Goal: Task Accomplishment & Management: Manage account settings

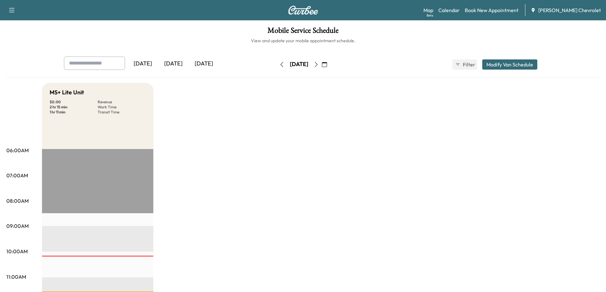
click at [318, 66] on icon "button" at bounding box center [316, 64] width 3 height 5
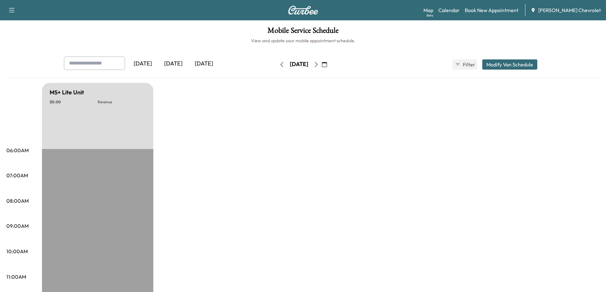
click at [319, 63] on icon "button" at bounding box center [316, 64] width 5 height 5
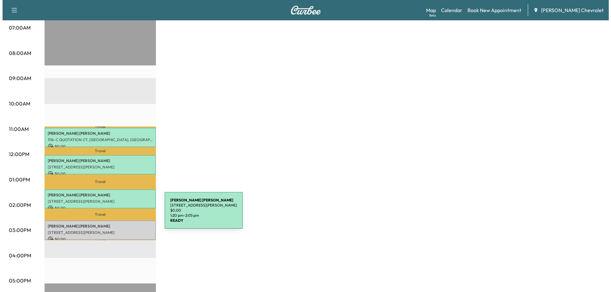
scroll to position [159, 0]
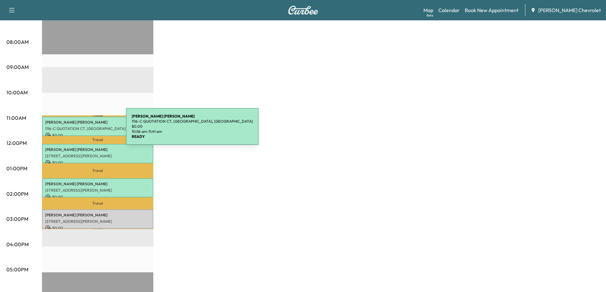
click at [76, 123] on p "[PERSON_NAME]" at bounding box center [97, 122] width 105 height 5
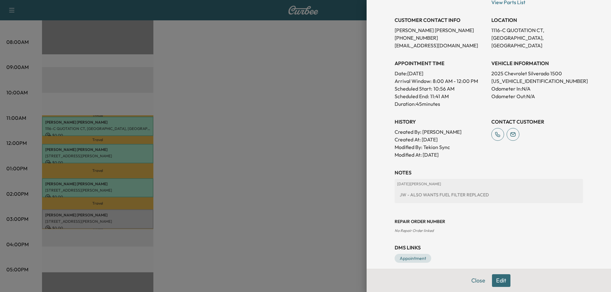
scroll to position [127, 0]
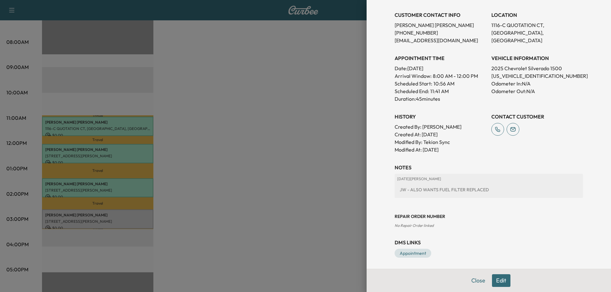
click at [318, 171] on div at bounding box center [305, 146] width 611 height 292
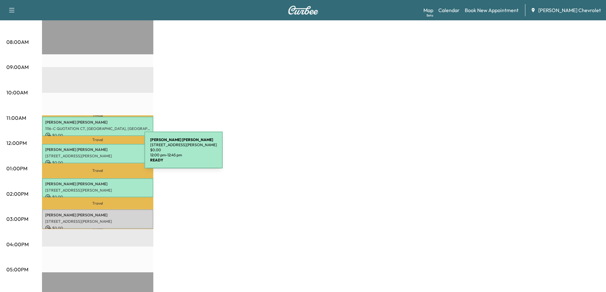
click at [97, 154] on p "[STREET_ADDRESS][PERSON_NAME]" at bounding box center [97, 156] width 105 height 5
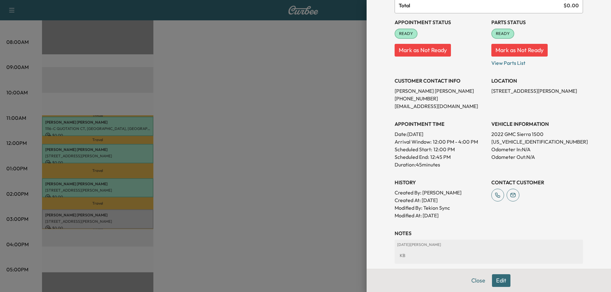
scroll to position [64, 0]
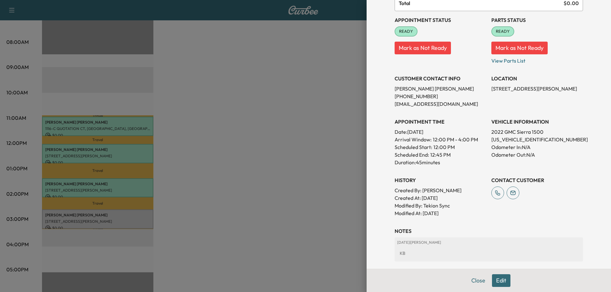
click at [103, 191] on div at bounding box center [305, 146] width 611 height 292
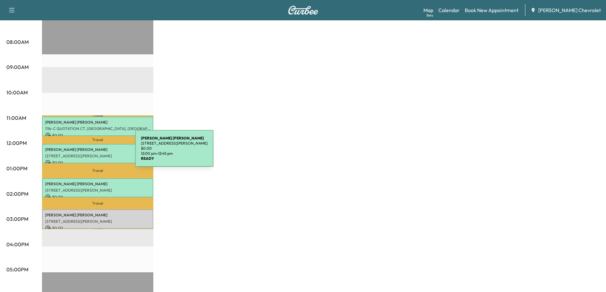
click at [88, 154] on p "[STREET_ADDRESS][PERSON_NAME]" at bounding box center [97, 156] width 105 height 5
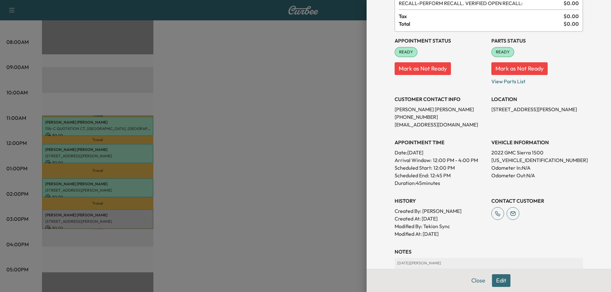
scroll to position [95, 0]
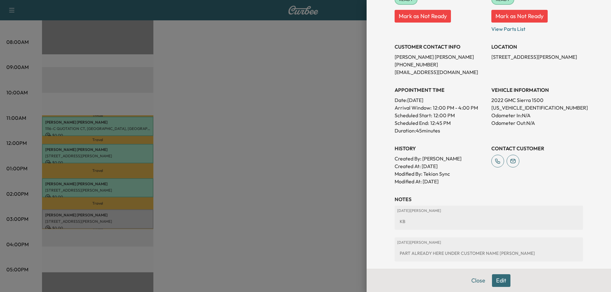
click at [114, 184] on div at bounding box center [305, 146] width 611 height 292
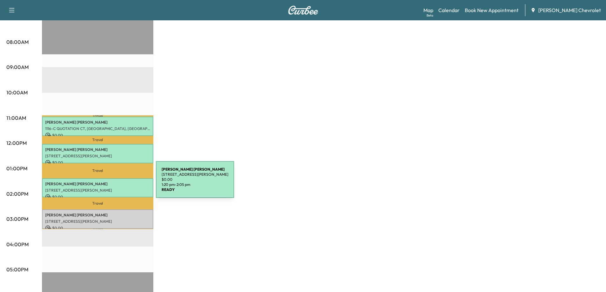
click at [101, 182] on p "[PERSON_NAME]" at bounding box center [97, 184] width 105 height 5
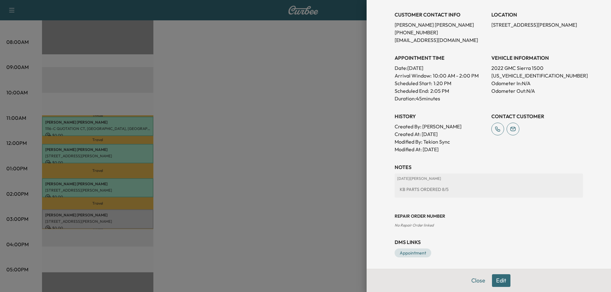
scroll to position [129, 0]
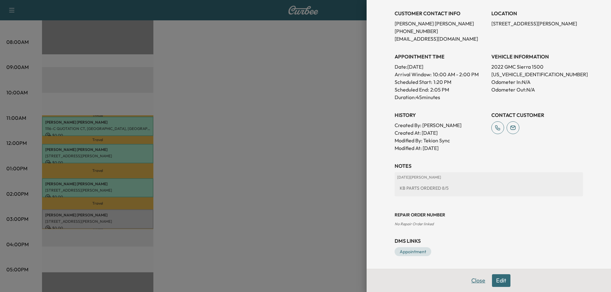
click at [471, 281] on button "Close" at bounding box center [478, 281] width 22 height 13
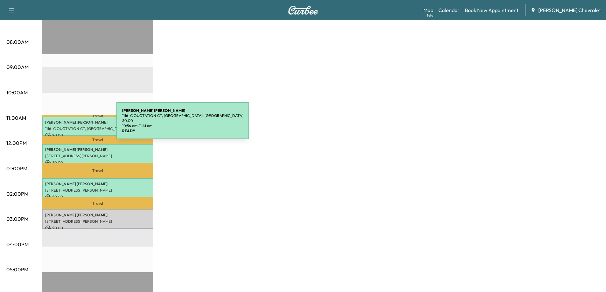
click at [69, 126] on p "1116-C QUOTATION CT, [GEOGRAPHIC_DATA], [GEOGRAPHIC_DATA]" at bounding box center [97, 128] width 105 height 5
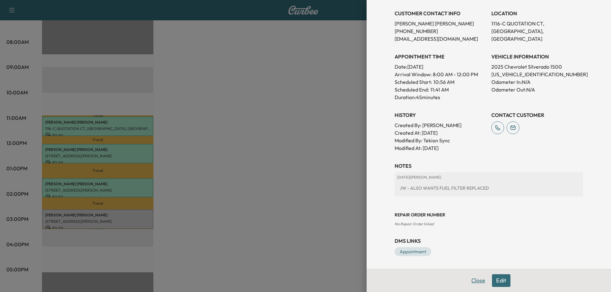
click at [470, 279] on button "Close" at bounding box center [478, 281] width 22 height 13
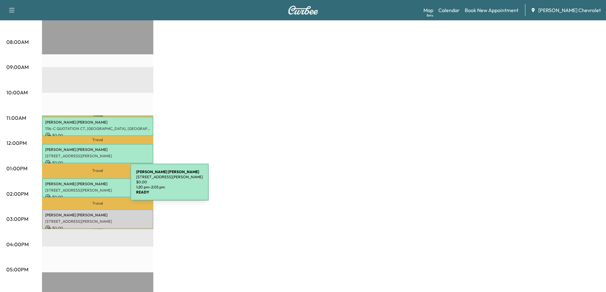
click at [83, 188] on p "[STREET_ADDRESS][PERSON_NAME]" at bounding box center [97, 190] width 105 height 5
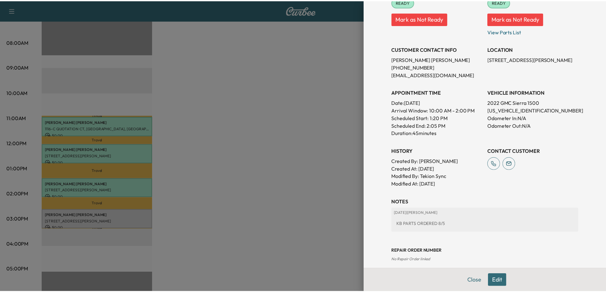
scroll to position [95, 0]
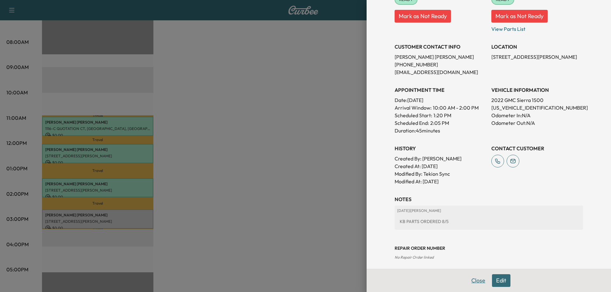
click at [470, 281] on button "Close" at bounding box center [478, 281] width 22 height 13
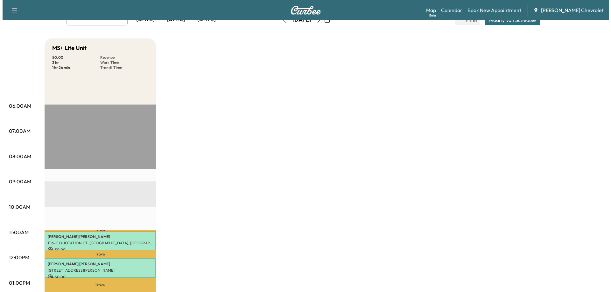
scroll to position [127, 0]
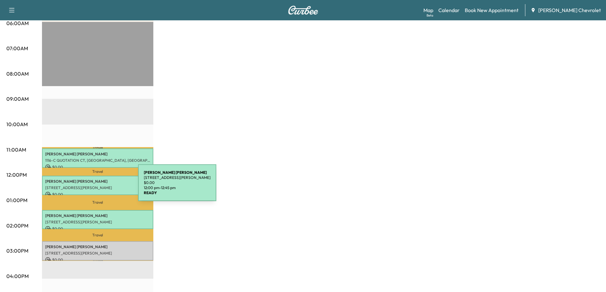
click at [90, 187] on p "[STREET_ADDRESS][PERSON_NAME]" at bounding box center [97, 187] width 105 height 5
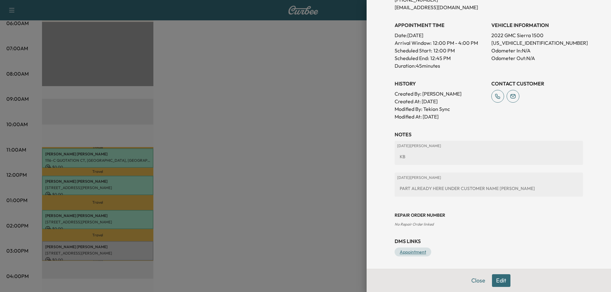
scroll to position [161, 0]
click at [89, 218] on div at bounding box center [305, 146] width 611 height 292
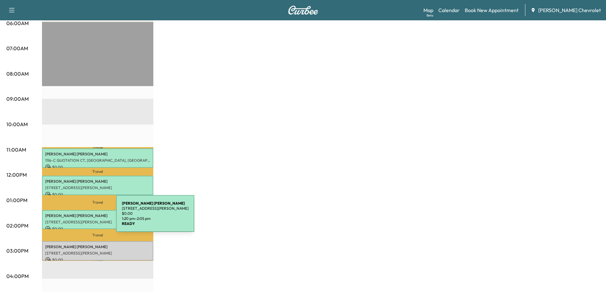
click at [68, 220] on p "[STREET_ADDRESS][PERSON_NAME]" at bounding box center [97, 222] width 105 height 5
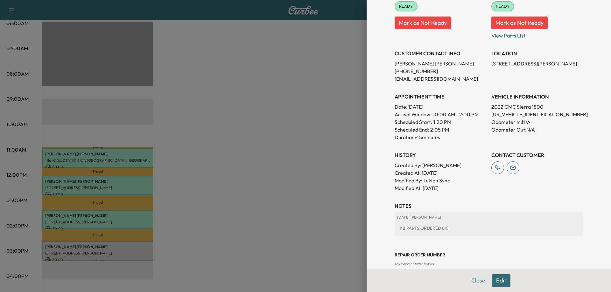
scroll to position [95, 0]
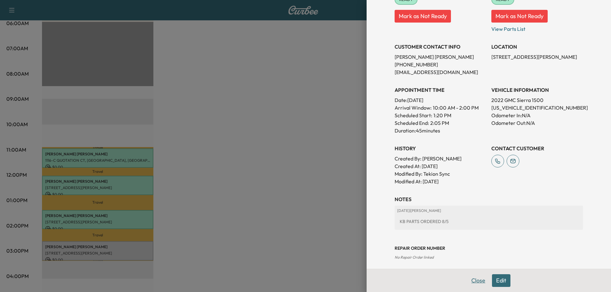
click at [471, 281] on button "Close" at bounding box center [478, 281] width 22 height 13
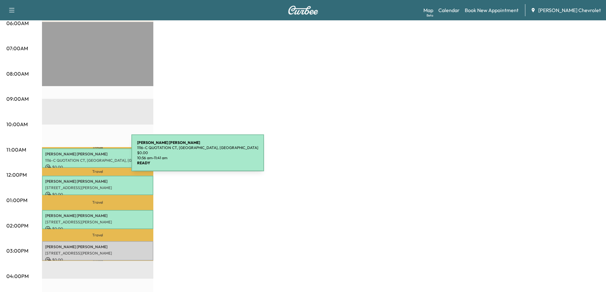
click at [84, 158] on p "1116-C QUOTATION CT, [GEOGRAPHIC_DATA], [GEOGRAPHIC_DATA]" at bounding box center [97, 160] width 105 height 5
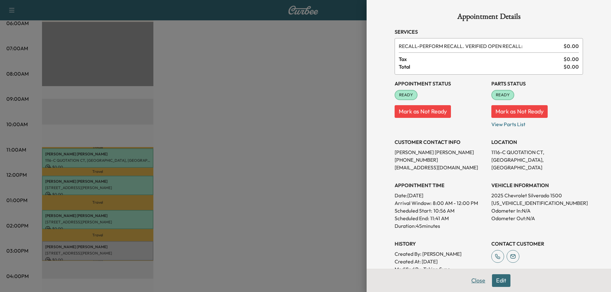
click at [470, 283] on button "Close" at bounding box center [478, 281] width 22 height 13
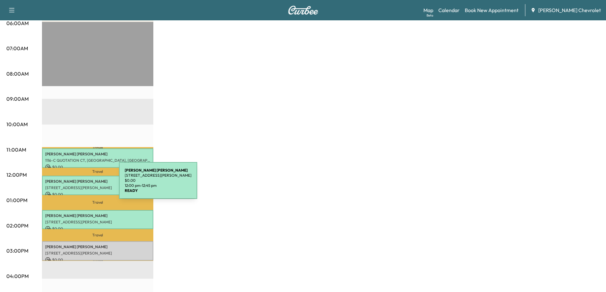
click at [71, 185] on p "[STREET_ADDRESS][PERSON_NAME]" at bounding box center [97, 187] width 105 height 5
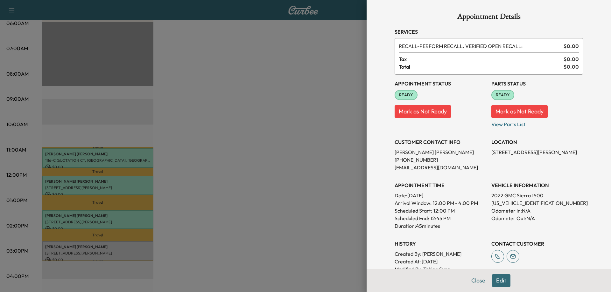
click at [475, 282] on button "Close" at bounding box center [478, 281] width 22 height 13
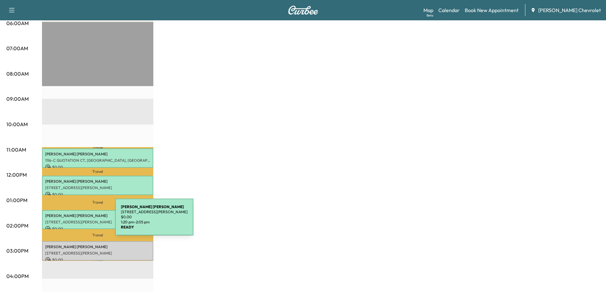
click at [67, 221] on p "[STREET_ADDRESS][PERSON_NAME]" at bounding box center [97, 222] width 105 height 5
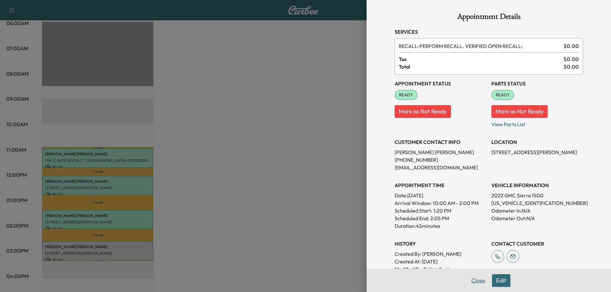
click at [467, 281] on button "Close" at bounding box center [478, 281] width 22 height 13
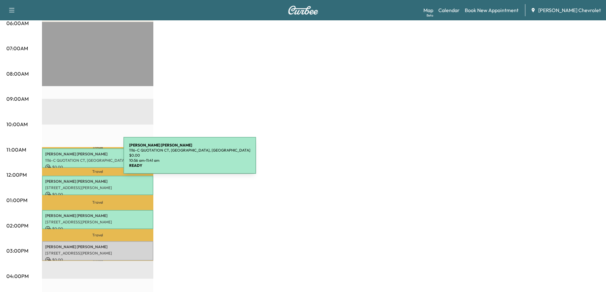
click at [76, 159] on p "1116-C QUOTATION CT, [GEOGRAPHIC_DATA], [GEOGRAPHIC_DATA]" at bounding box center [97, 160] width 105 height 5
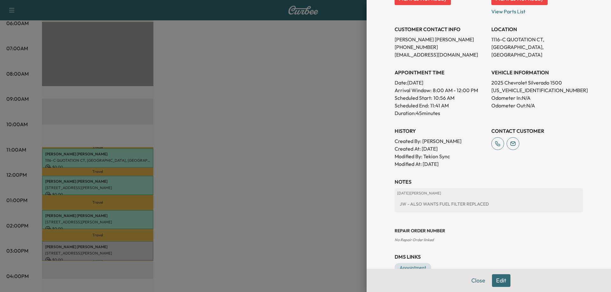
scroll to position [129, 0]
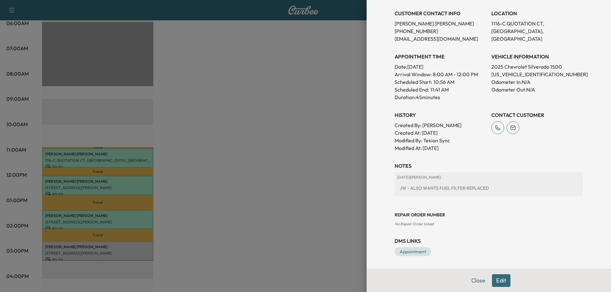
click at [495, 282] on button "Edit" at bounding box center [501, 281] width 18 height 13
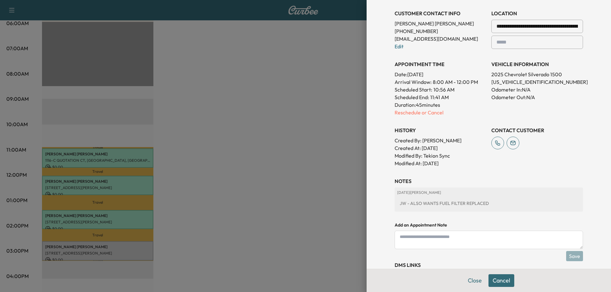
click at [410, 240] on textarea at bounding box center [488, 240] width 188 height 18
type textarea "**********"
click at [569, 255] on button "Save" at bounding box center [574, 256] width 17 height 10
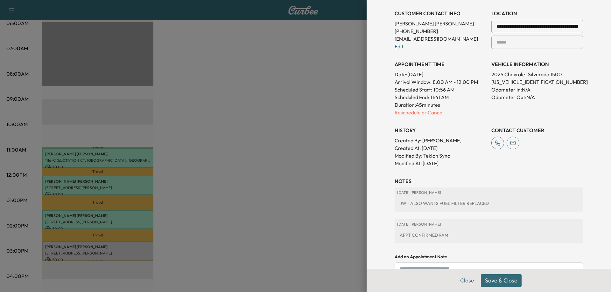
click at [462, 284] on button "Close" at bounding box center [467, 281] width 22 height 13
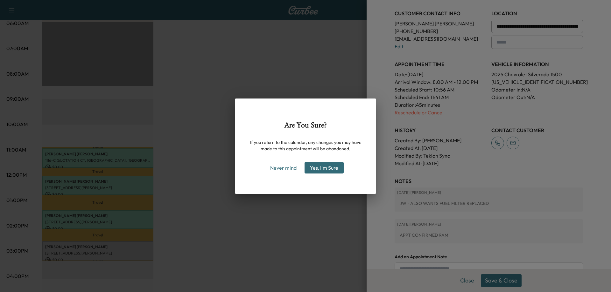
click at [281, 169] on button "Never mind" at bounding box center [283, 168] width 32 height 10
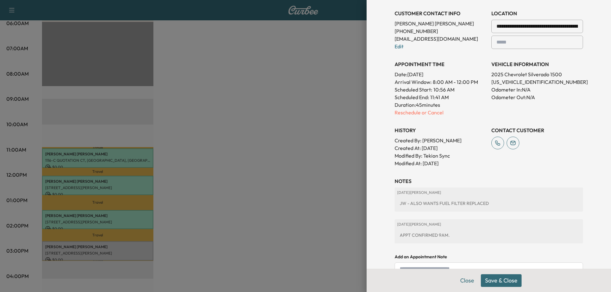
click at [492, 285] on button "Save & Close" at bounding box center [501, 281] width 41 height 13
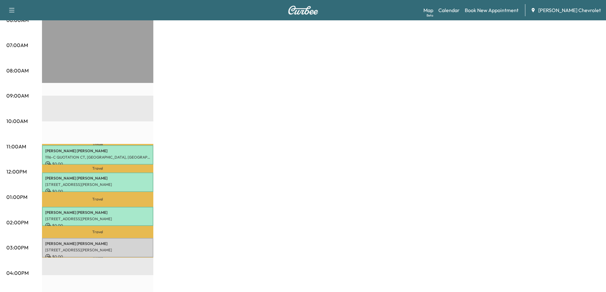
scroll to position [127, 0]
